Goal: Information Seeking & Learning: Learn about a topic

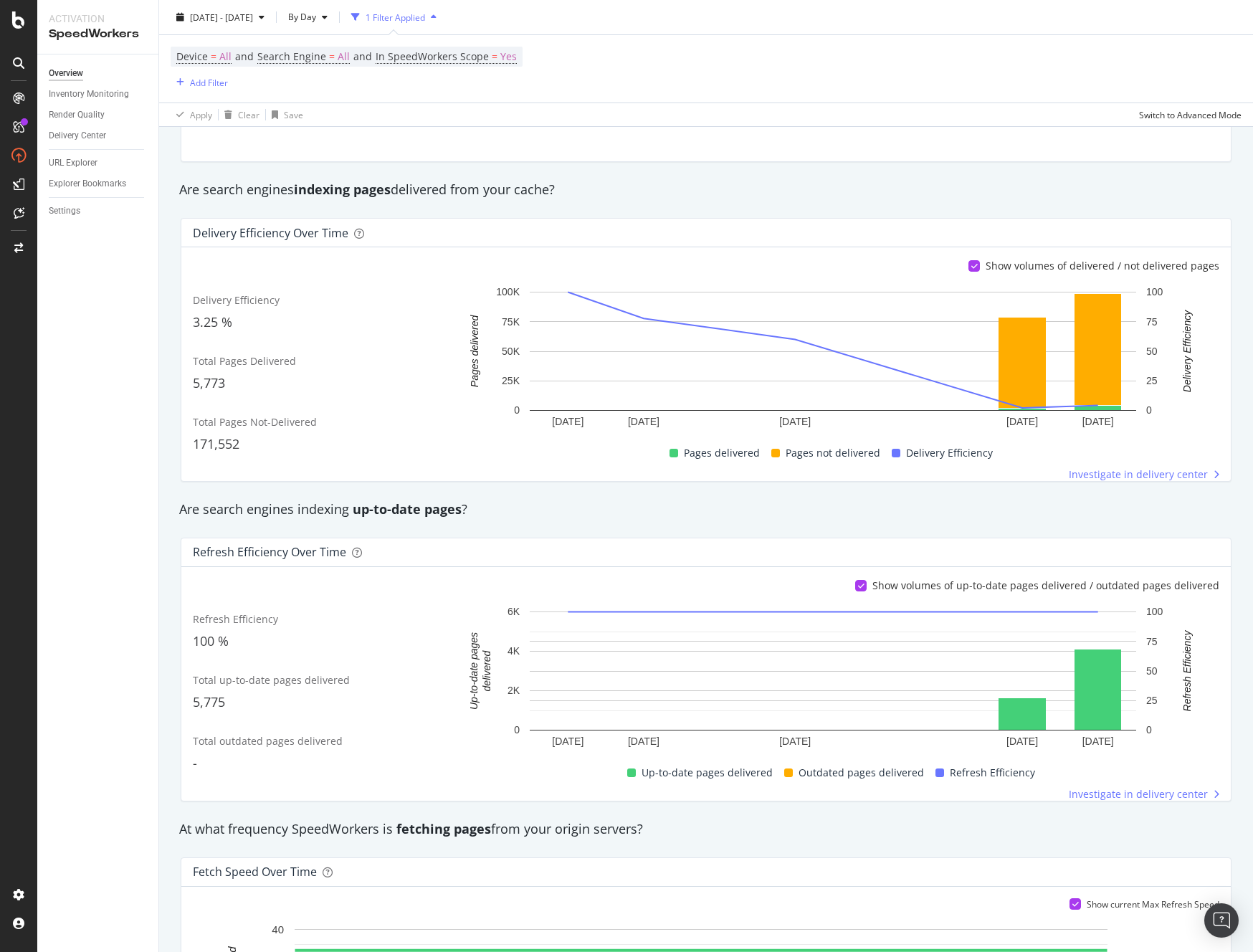
scroll to position [164, 0]
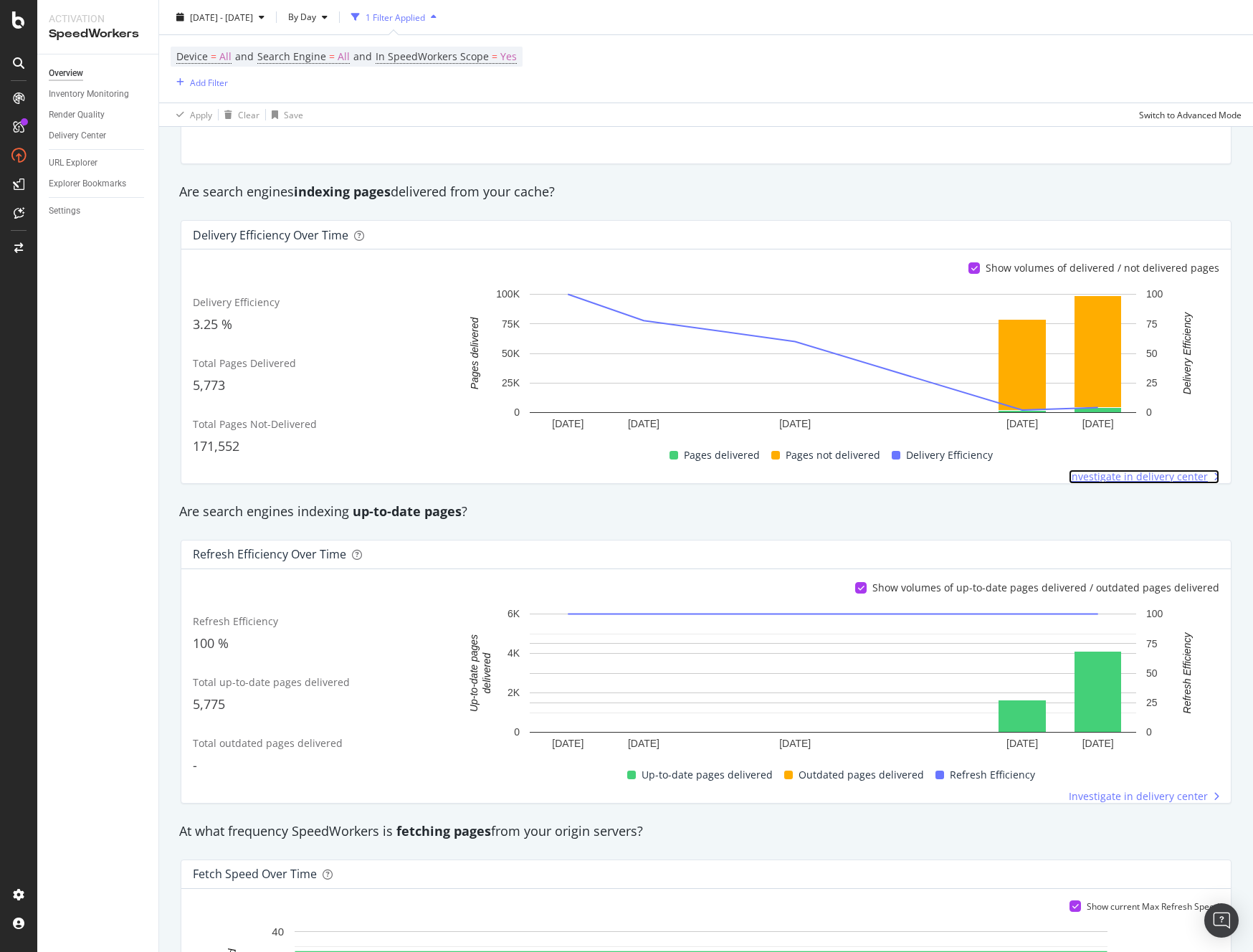
click at [1133, 476] on span "Investigate in delivery center" at bounding box center [1139, 476] width 139 height 14
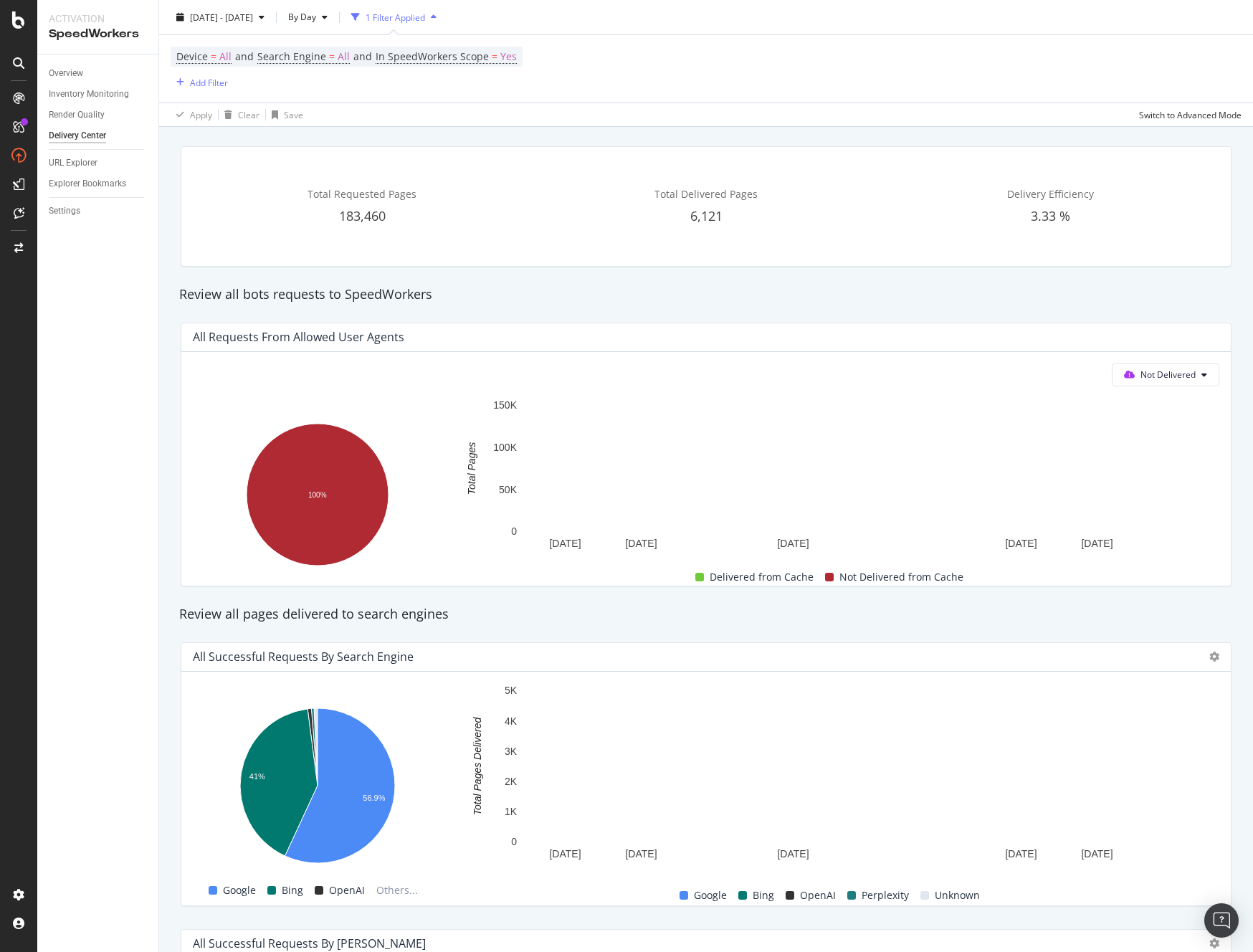
scroll to position [51, 0]
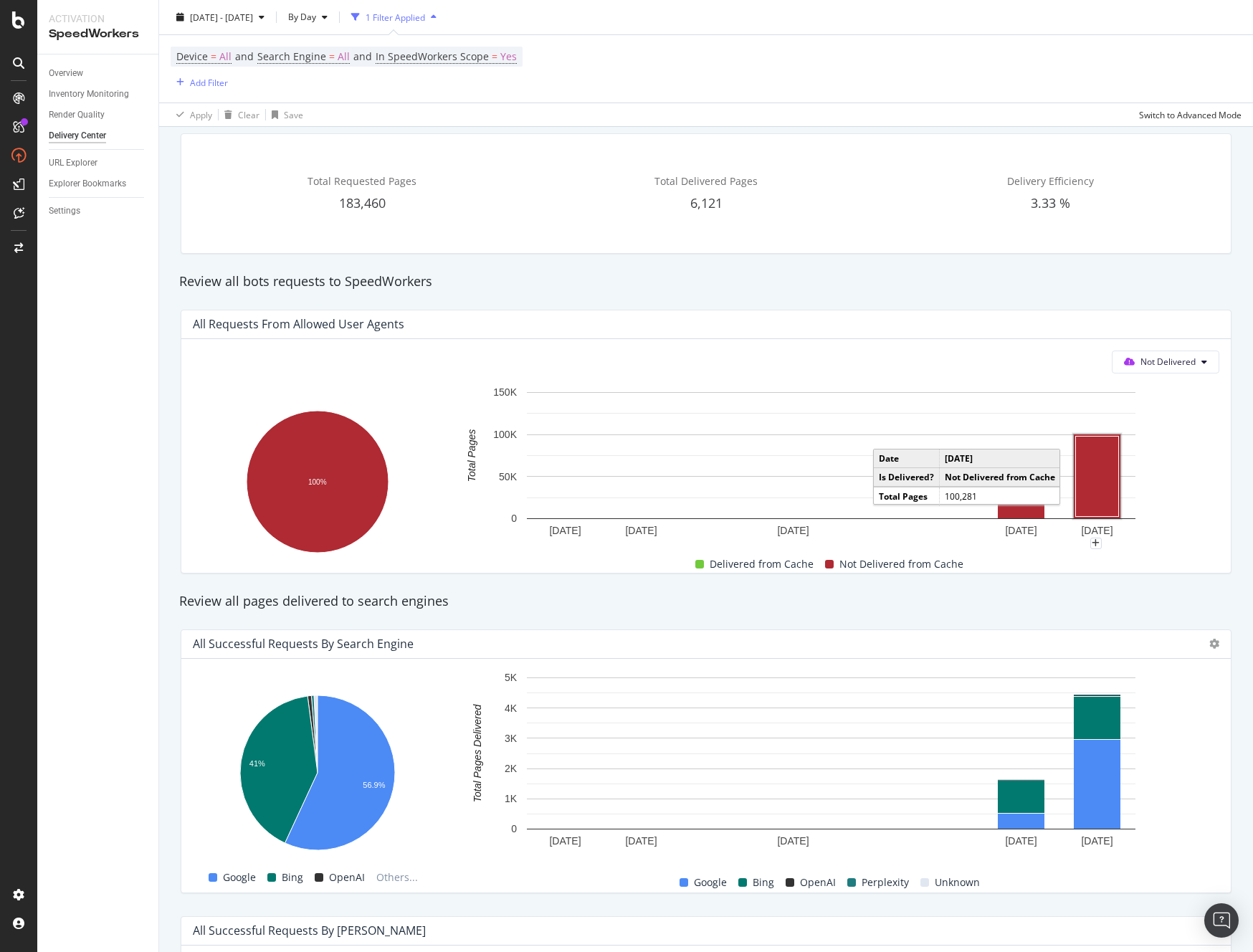
click at [1099, 469] on rect "A chart." at bounding box center [1098, 476] width 43 height 80
